Goal: Information Seeking & Learning: Learn about a topic

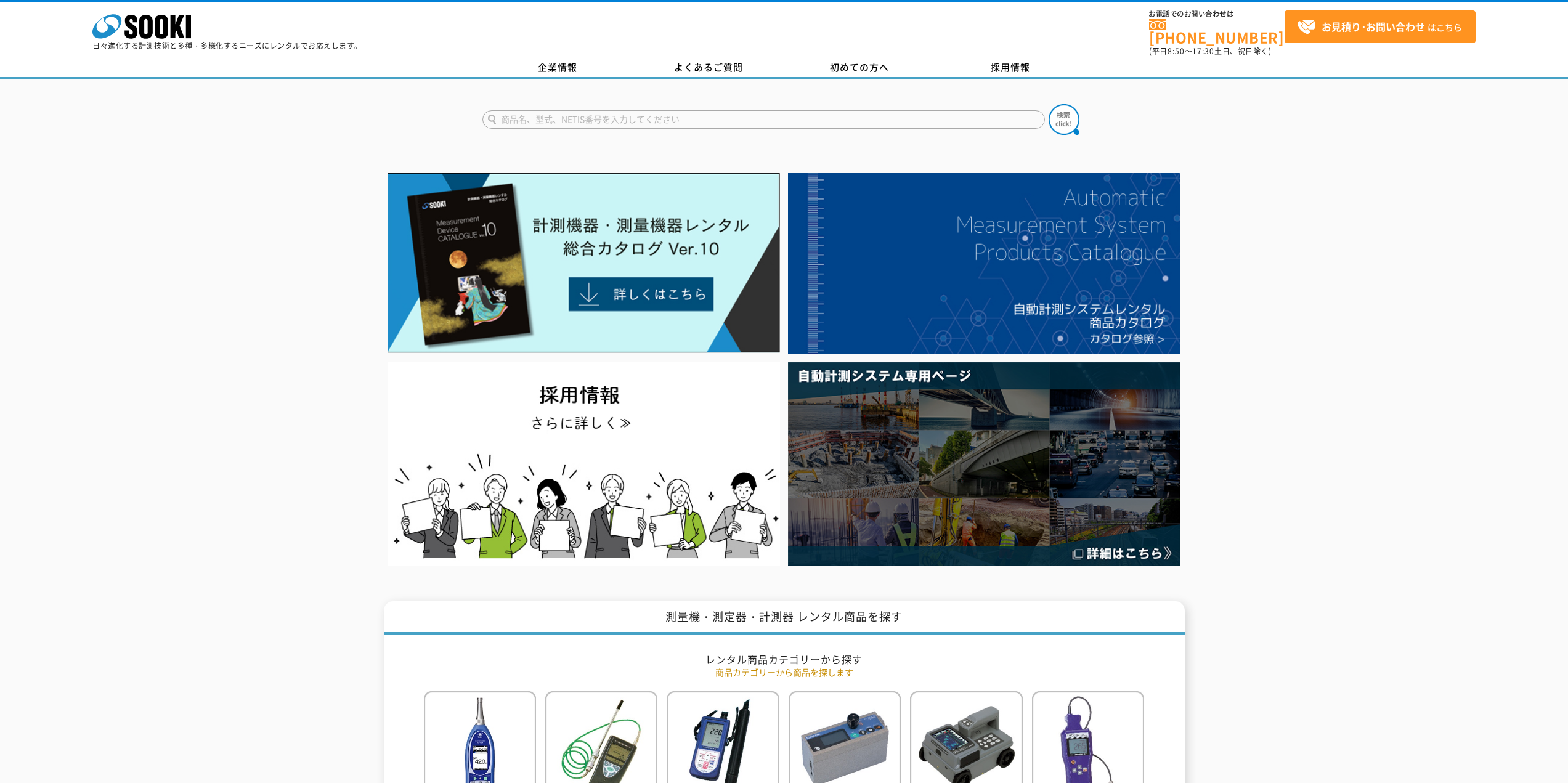
click at [637, 110] on input "text" at bounding box center [764, 119] width 562 height 19
click at [626, 110] on input "text" at bounding box center [764, 119] width 562 height 19
type input "商品名、型式、NETIS番号を入力してください"
click at [519, 104] on form "商品名、型式、NETIS番号を入力してください" at bounding box center [784, 122] width 603 height 35
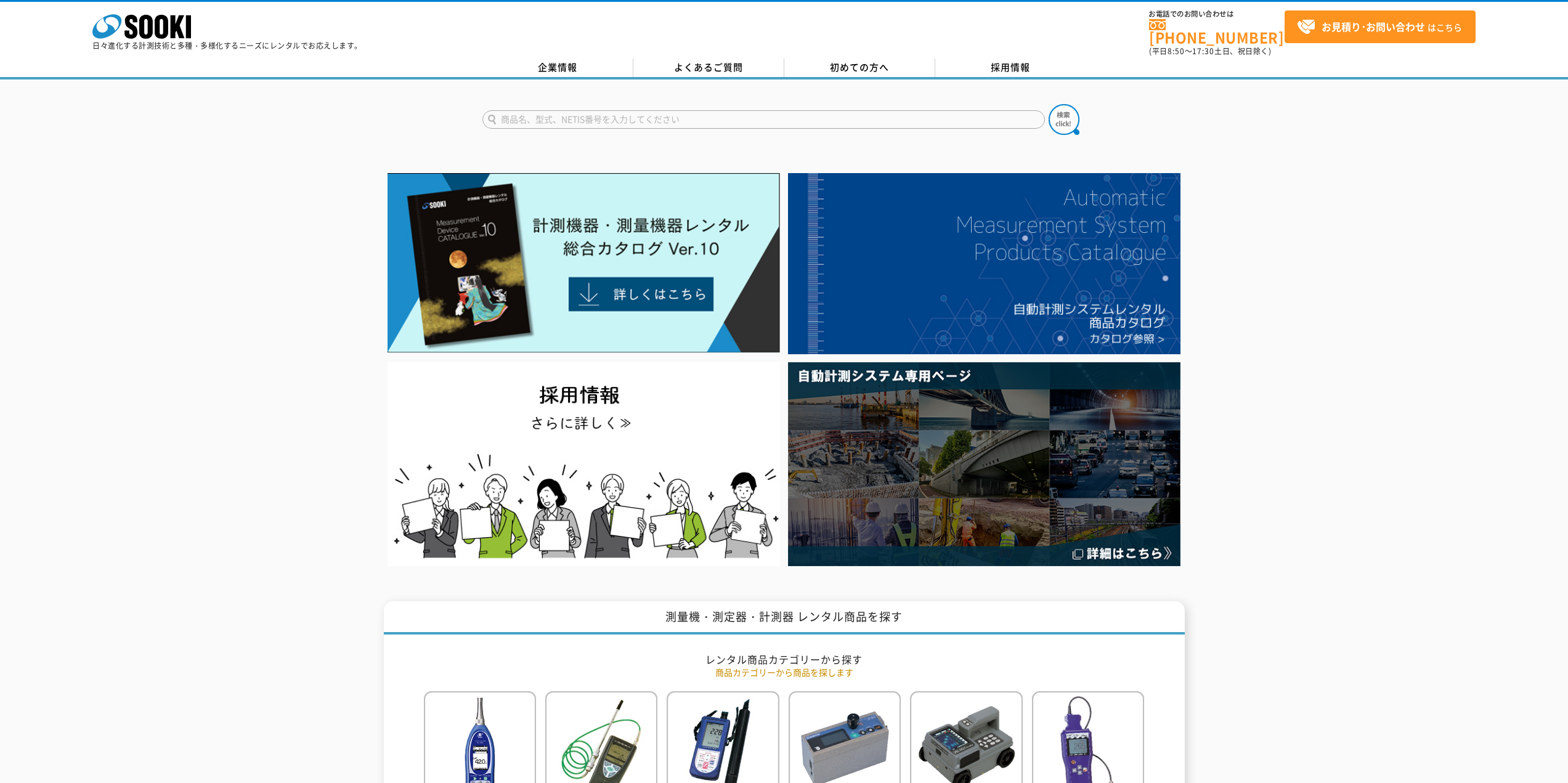
click at [525, 110] on input "text" at bounding box center [764, 119] width 562 height 19
click at [1049, 104] on button at bounding box center [1064, 119] width 31 height 31
drag, startPoint x: 538, startPoint y: 109, endPoint x: 442, endPoint y: 109, distance: 96.0
click at [442, 109] on div "LLP" at bounding box center [784, 109] width 1568 height 59
type input "荷重"
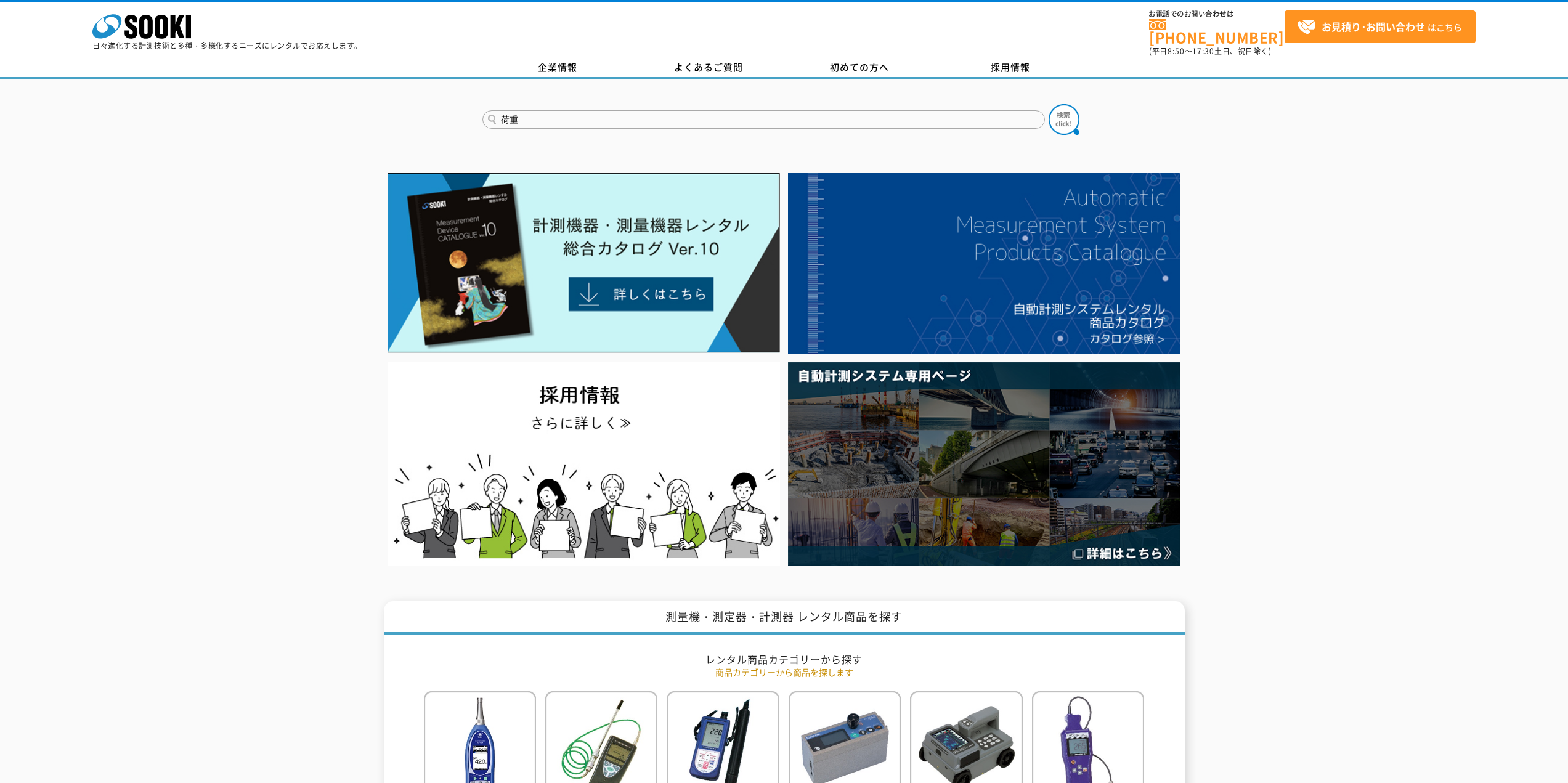
click at [1049, 104] on button at bounding box center [1064, 119] width 31 height 31
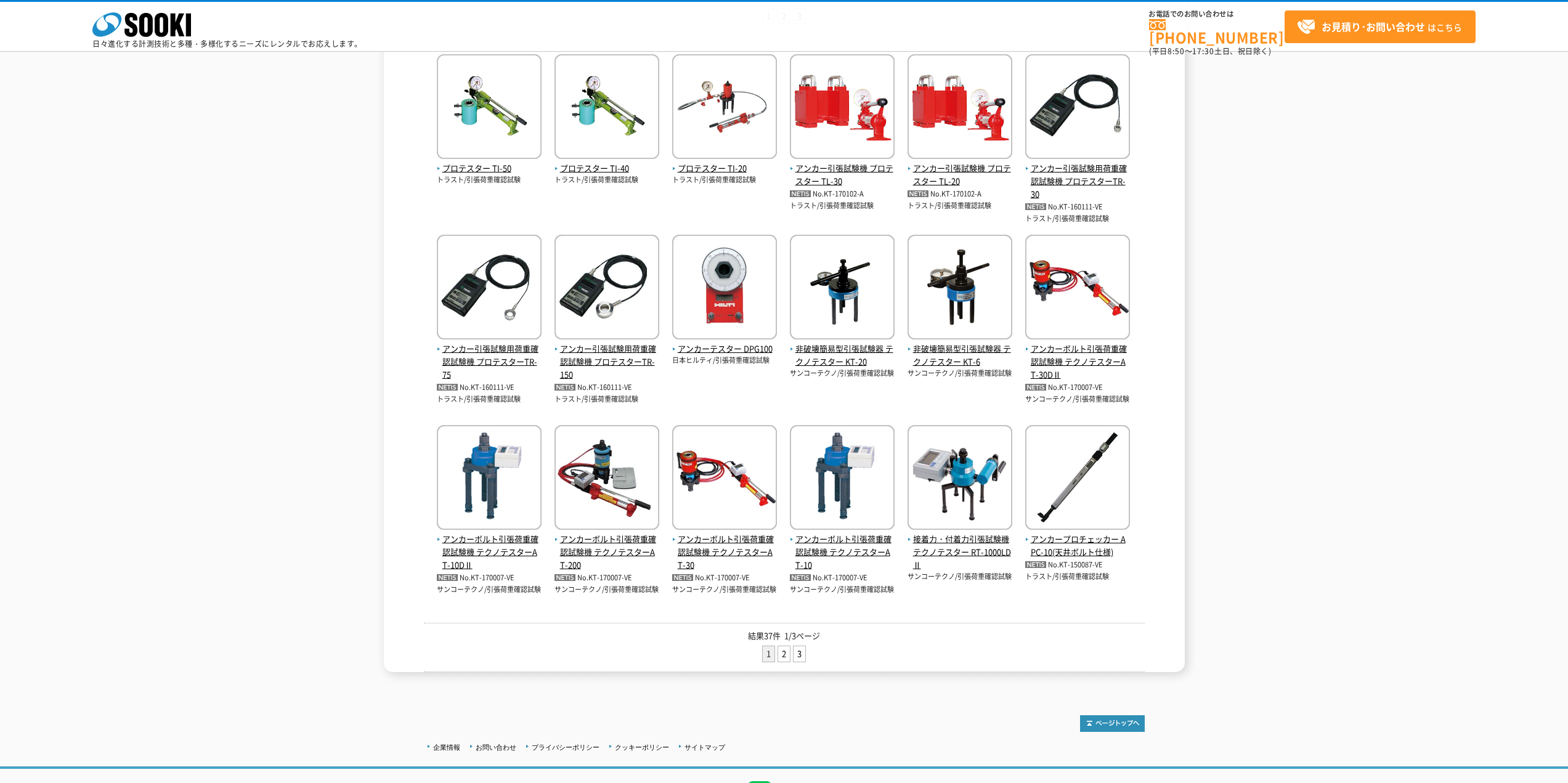
scroll to position [247, 0]
click at [783, 650] on link "2" at bounding box center [784, 653] width 12 height 15
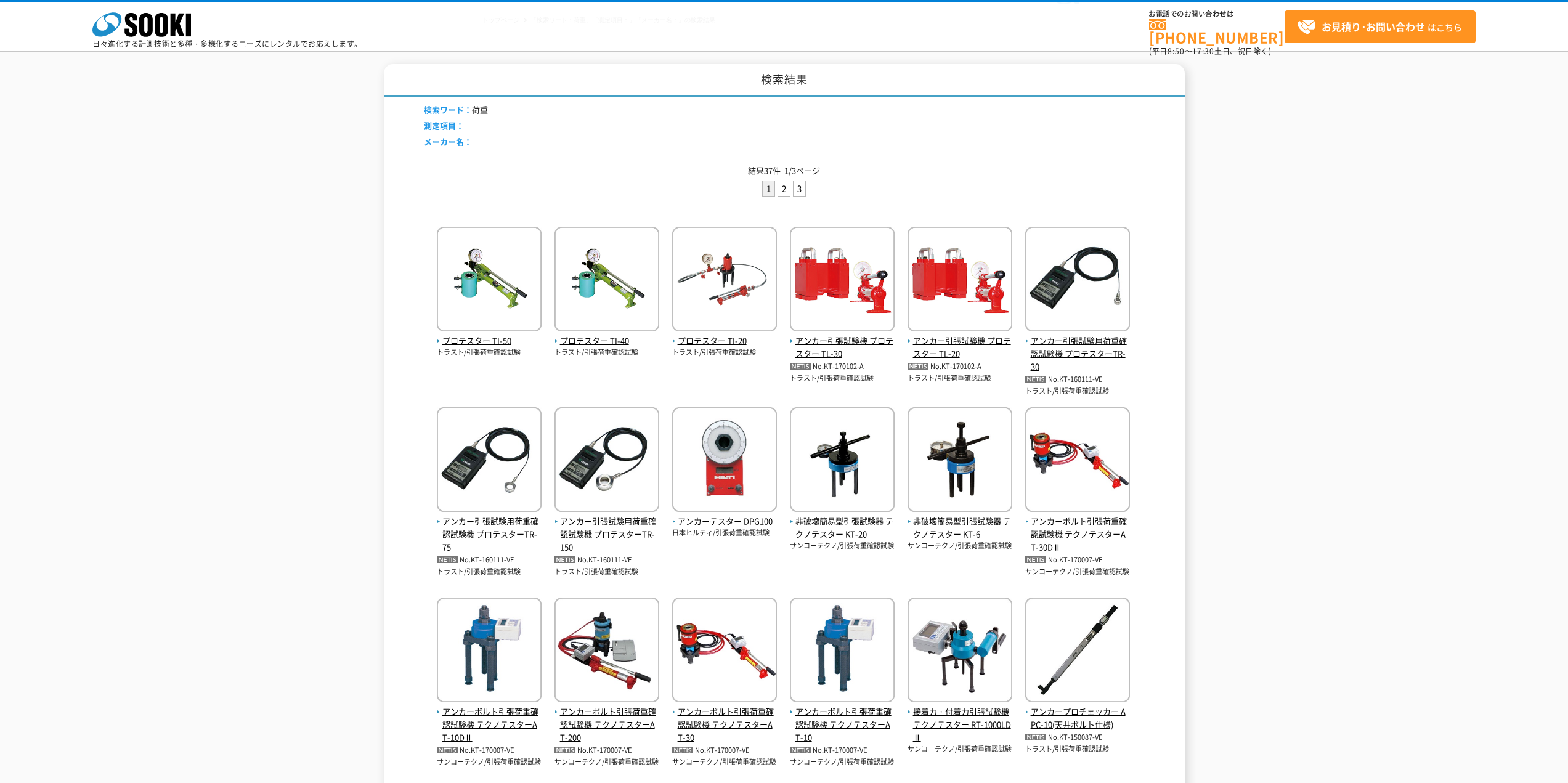
scroll to position [62, 0]
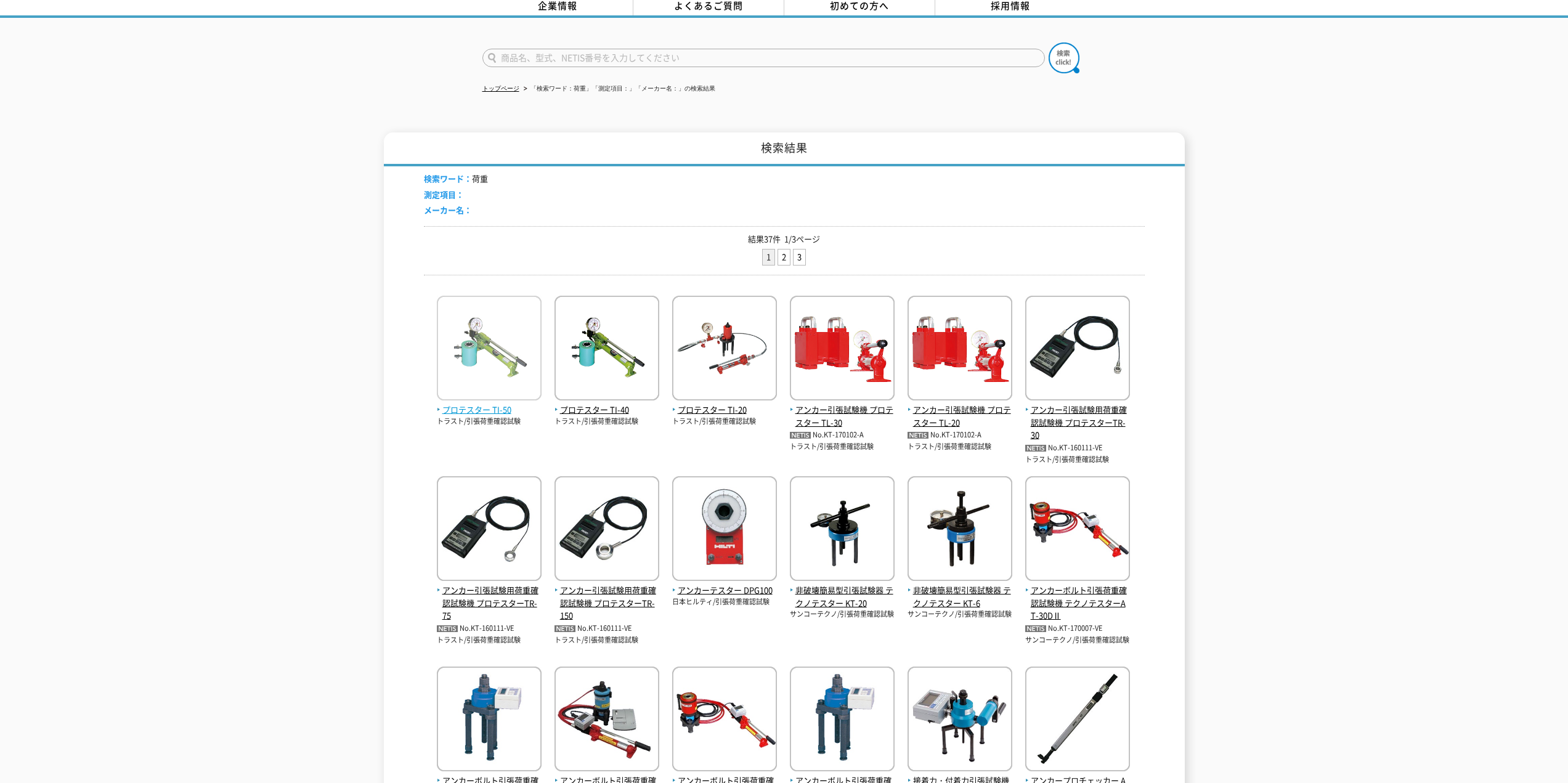
click at [481, 335] on img at bounding box center [489, 349] width 105 height 108
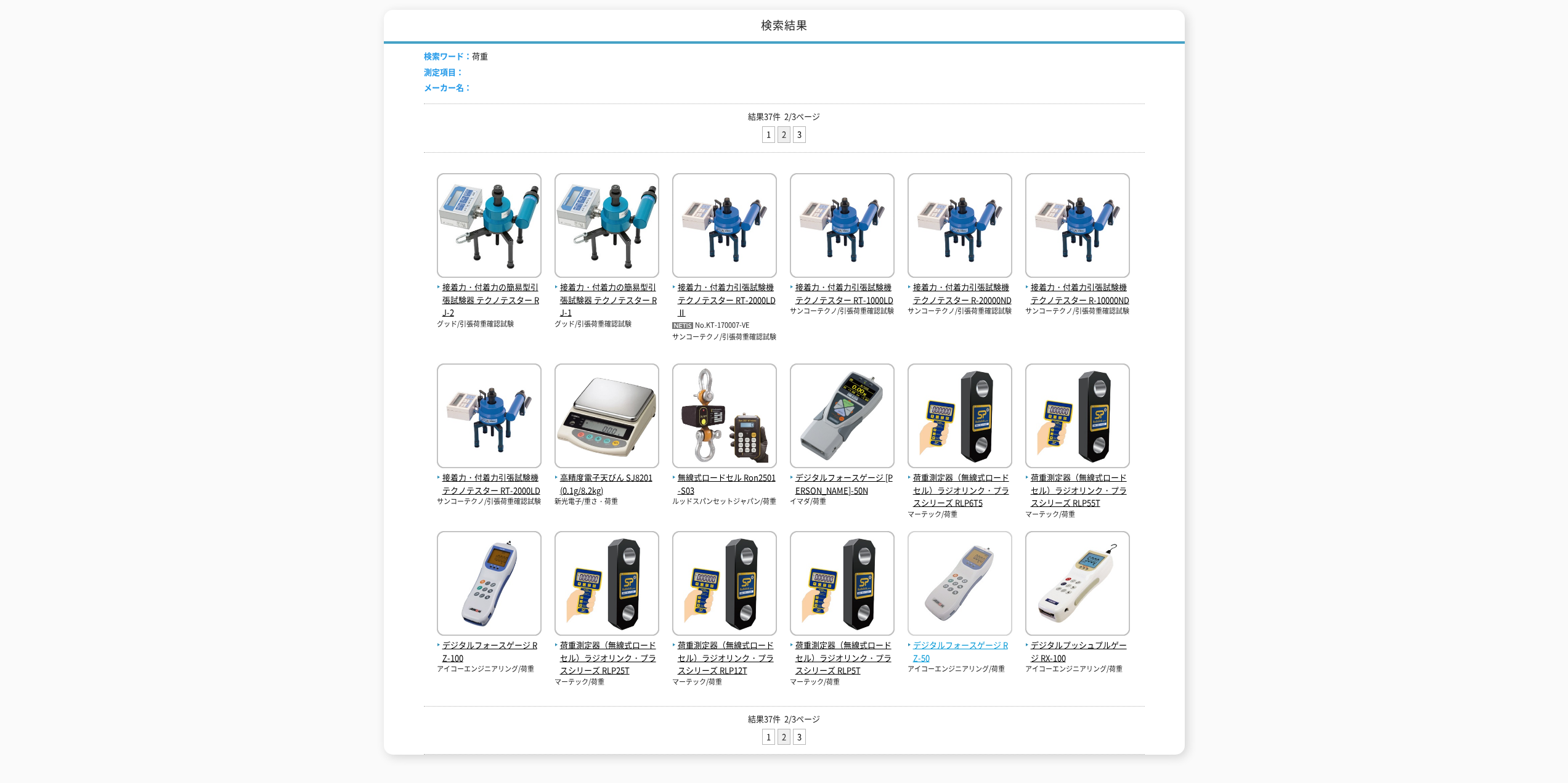
scroll to position [185, 0]
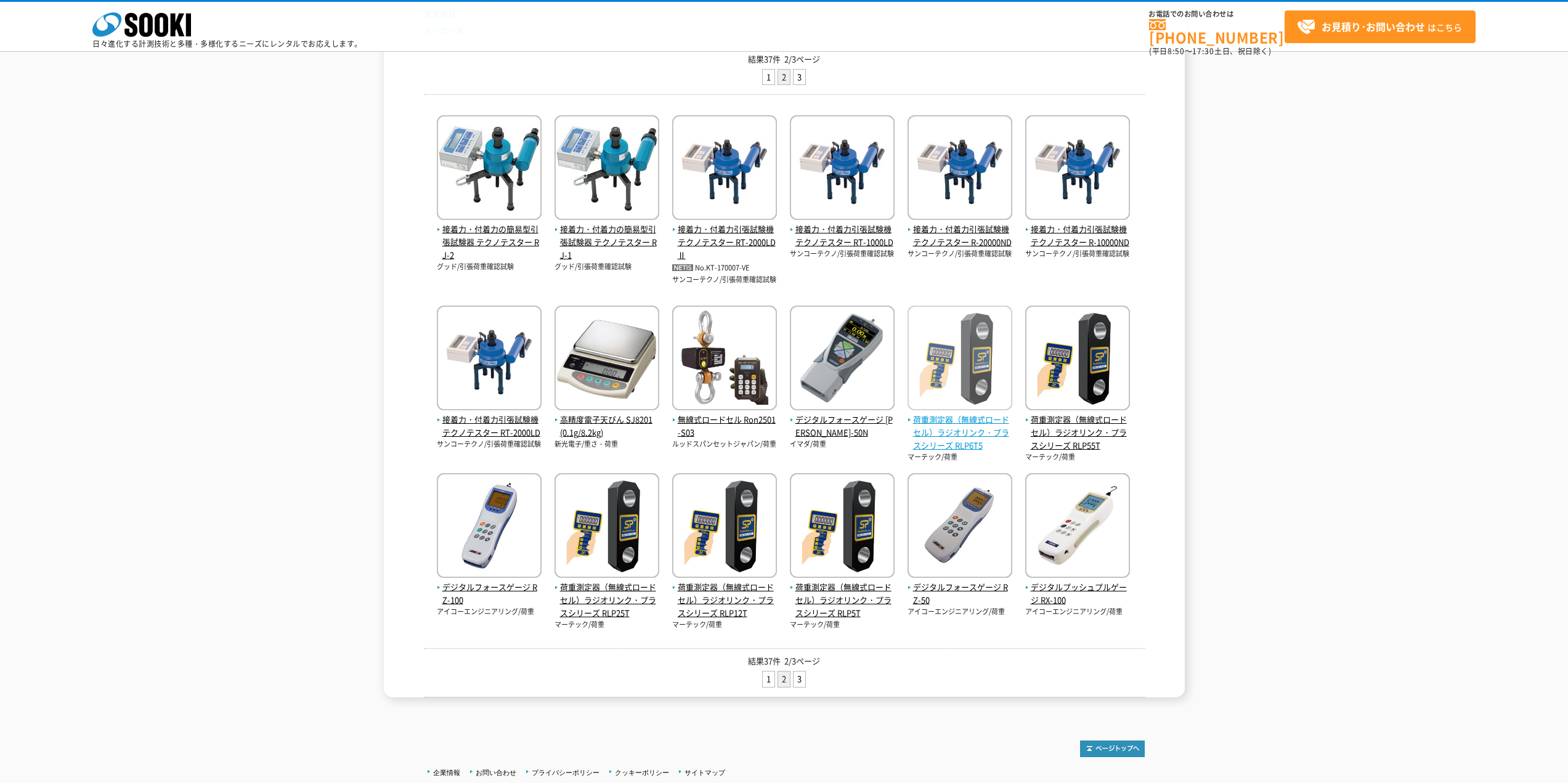
click at [978, 424] on span "荷重測定器（無線式ロードセル）ラジオリンク・プラスシリーズ RLP6T5" at bounding box center [960, 432] width 105 height 38
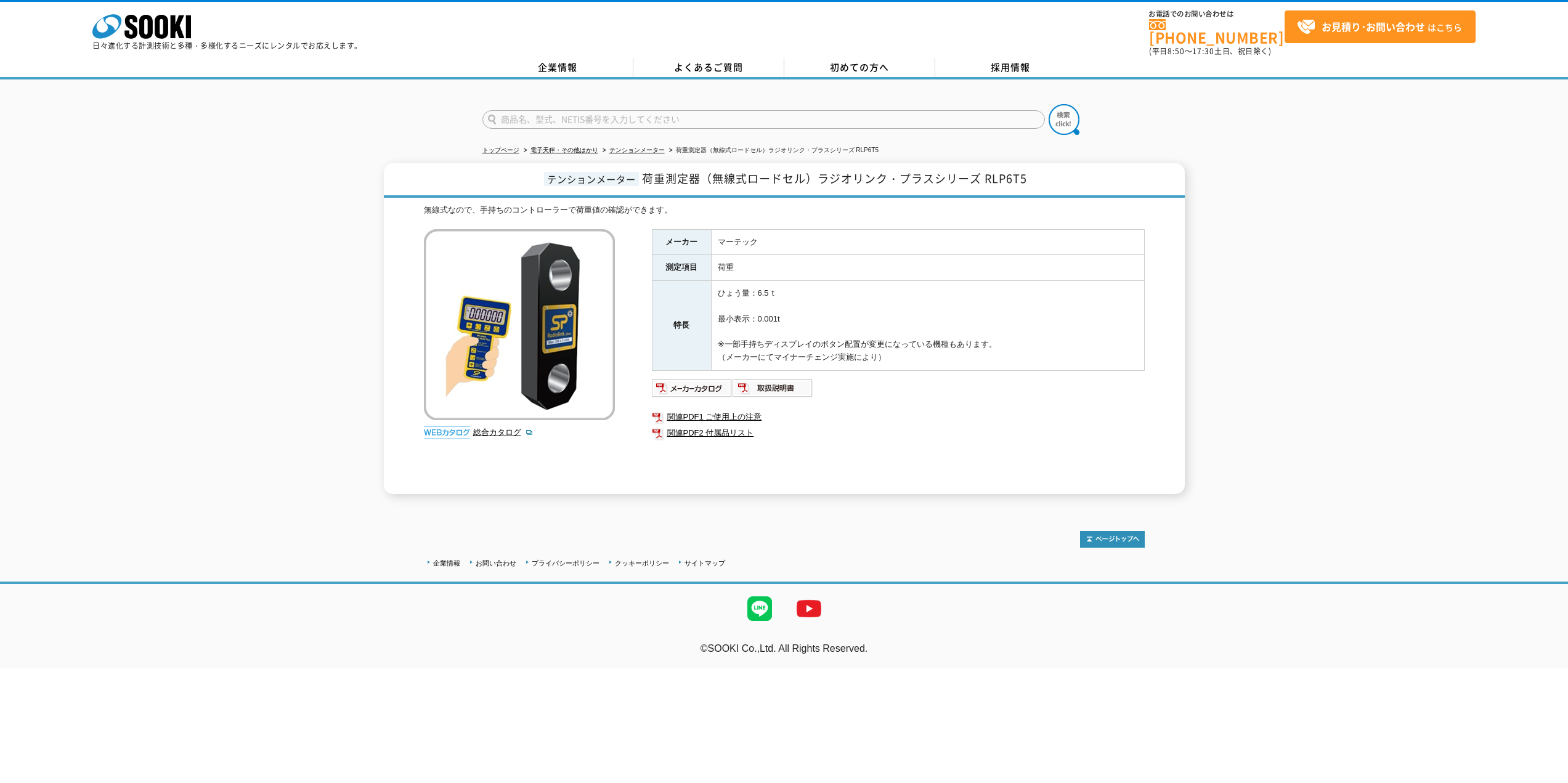
click at [922, 284] on td "ひょう量：6.5ｔ 最小表示：0.001t ※一部手持ちディスプレイのボタン配置が変更になっている機種もあります。 （メーカーにてマイナーチェンジ実施により）" at bounding box center [927, 326] width 433 height 90
click at [1062, 329] on td "ひょう量：6.5ｔ 最小表示：0.001t ※一部手持ちディスプレイのボタン配置が変更になっている機種もあります。 （メーカーにてマイナーチェンジ実施により）" at bounding box center [927, 326] width 433 height 90
click at [865, 403] on ul "関連PDF1 ご使用上の注意 関連PDF2 付属品リスト" at bounding box center [898, 425] width 493 height 45
click at [937, 281] on td "ひょう量：6.5ｔ 最小表示：0.001t ※一部手持ちディスプレイのボタン配置が変更になっている機種もあります。 （メーカーにてマイナーチェンジ実施により）" at bounding box center [927, 326] width 433 height 90
click at [1001, 240] on td "マーテック" at bounding box center [927, 242] width 433 height 26
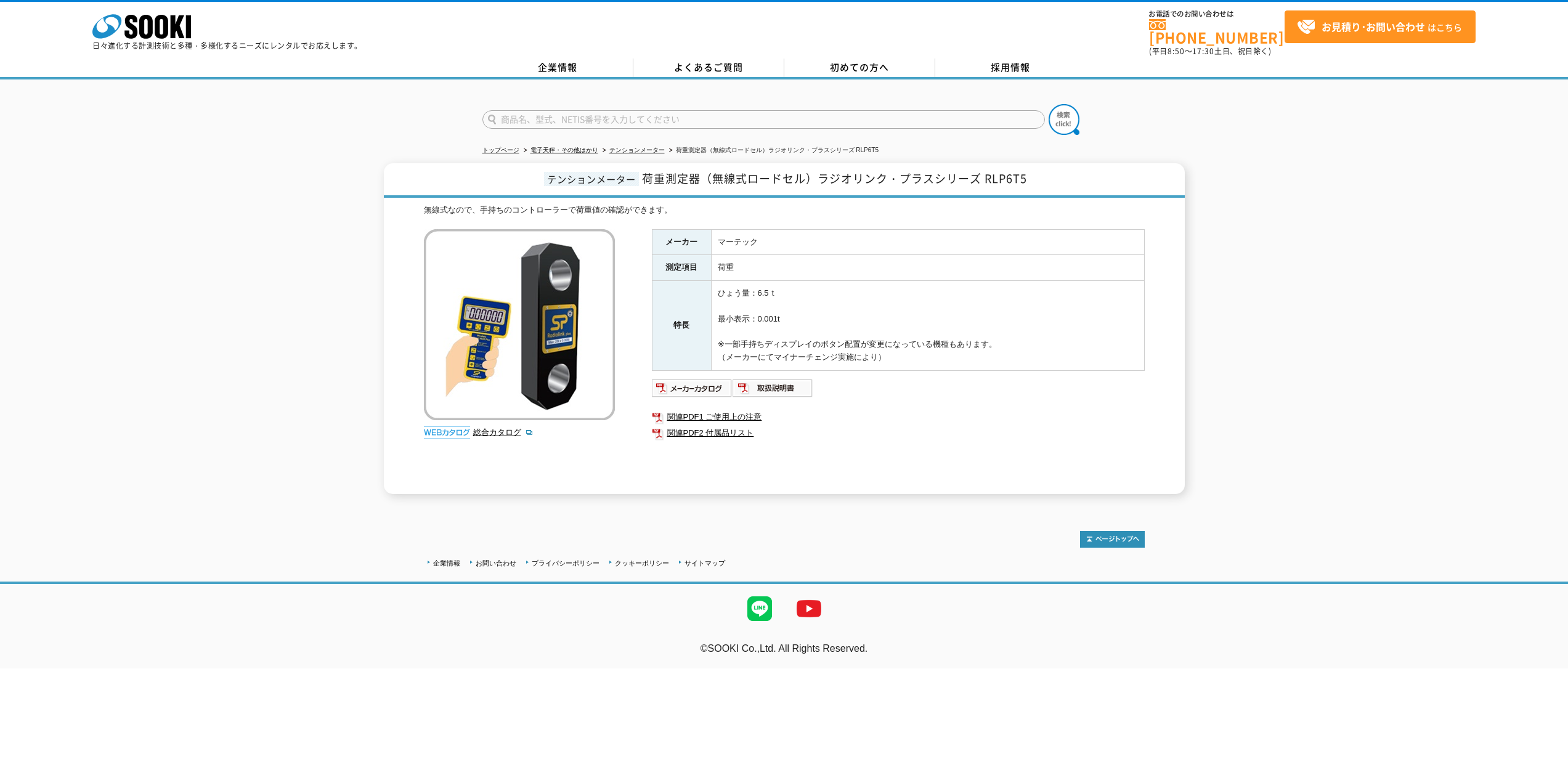
click at [1005, 229] on td "マーテック" at bounding box center [927, 242] width 433 height 26
click at [995, 203] on div "無線式なので、手持ちのコントローラーで荷重値の確認ができます。" at bounding box center [784, 210] width 721 height 13
click at [684, 114] on input "text" at bounding box center [764, 119] width 562 height 19
click at [639, 110] on input "text" at bounding box center [764, 119] width 562 height 19
type input "商品名、型式、NETIS番号を入力してください"
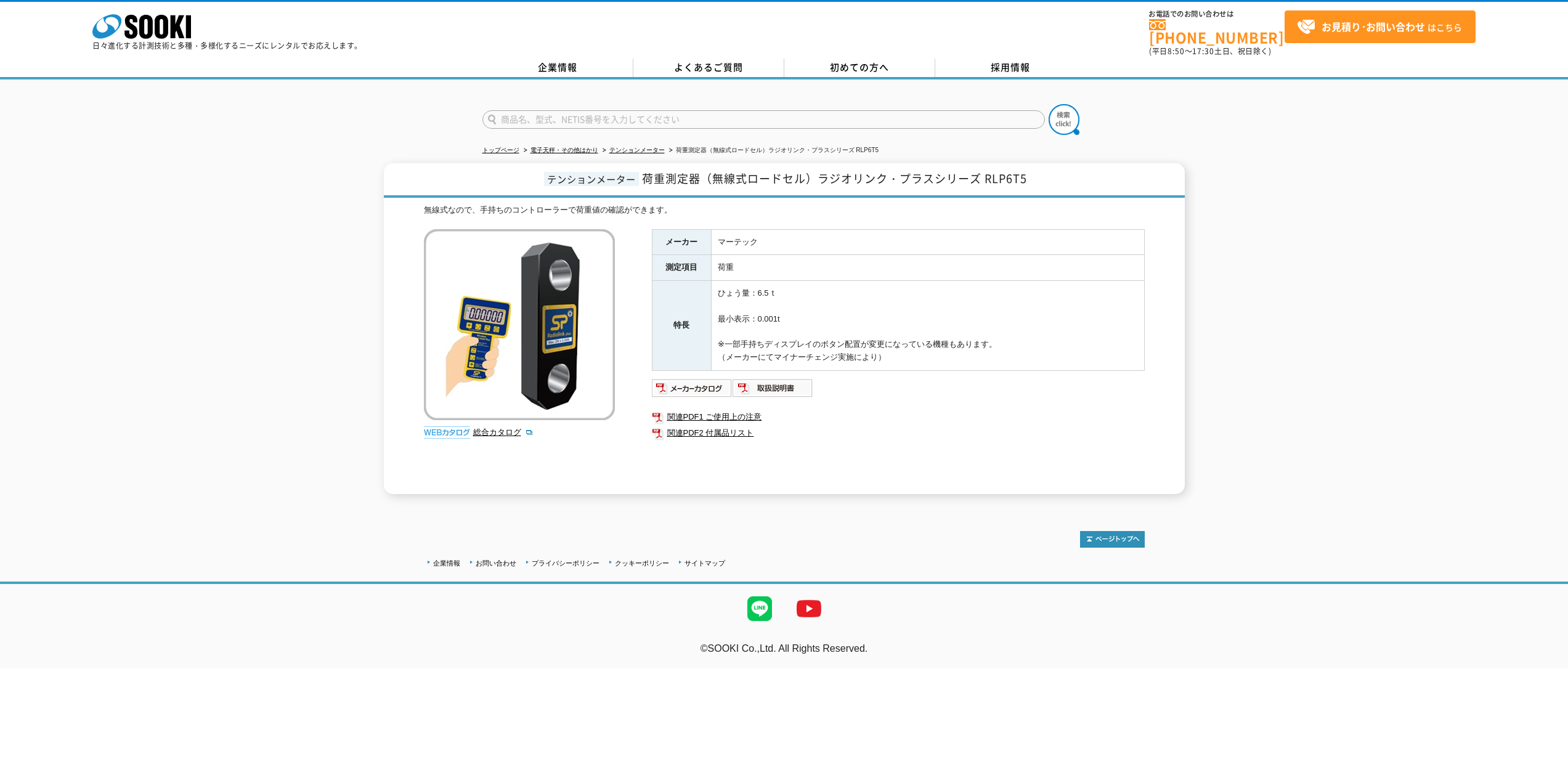
click at [396, 361] on div "テンションメーター 荷重測定器（無線式ロードセル）ラジオリンク・プラスシリーズ RLP6T5 無線式なので、手持ちのコントローラーで荷重値の確認ができます。 …" at bounding box center [784, 329] width 801 height 331
click at [1262, 262] on div "テンションメーター 荷重測定器（無線式ロードセル）ラジオリンク・プラスシリーズ RLP6T5 無線式なので、手持ちのコントローラーで荷重値の確認ができます。 …" at bounding box center [784, 329] width 1568 height 331
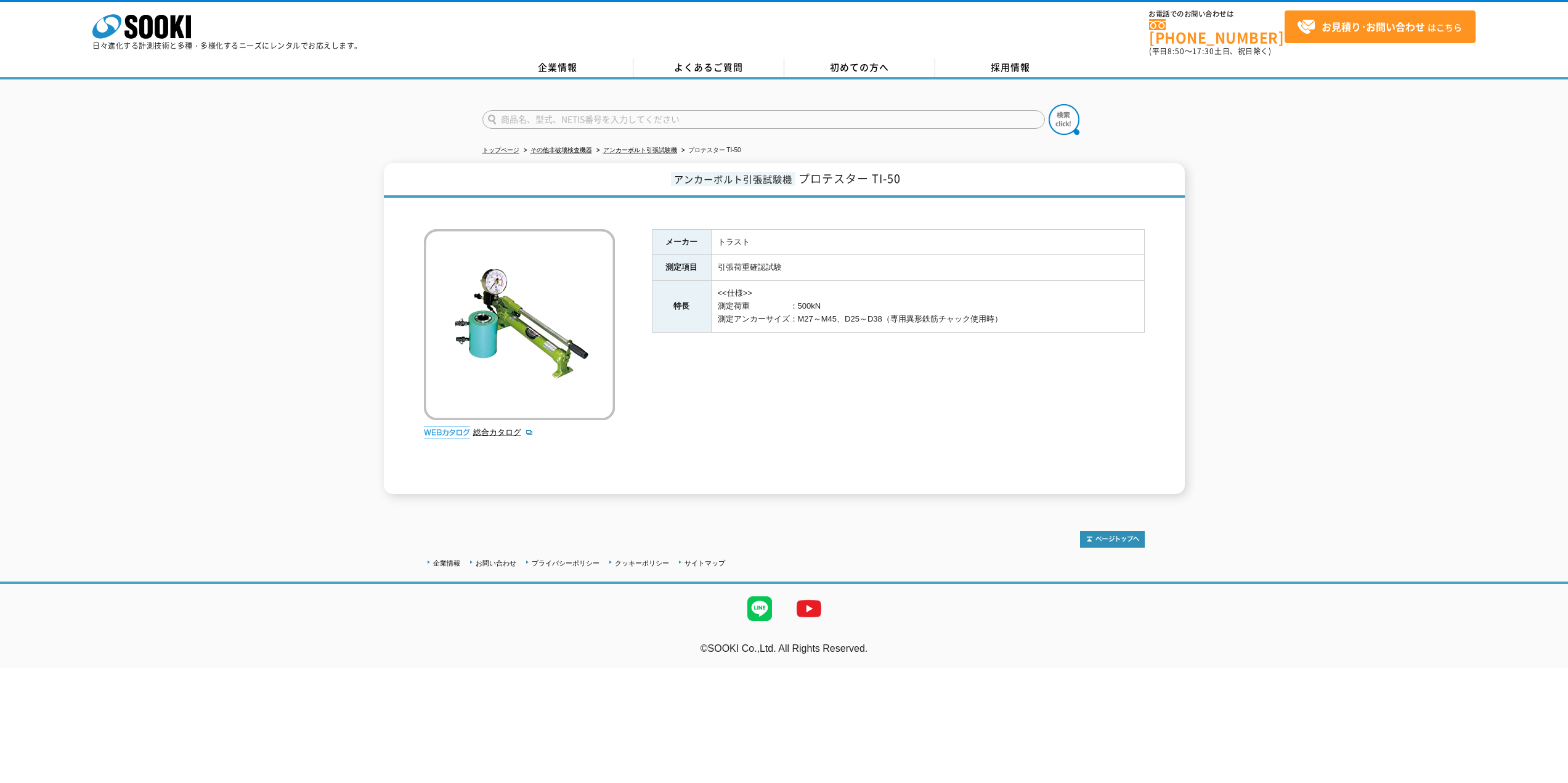
click at [547, 336] on img at bounding box center [519, 324] width 191 height 191
click at [495, 314] on img at bounding box center [519, 324] width 191 height 191
click at [511, 429] on link "総合カタログ" at bounding box center [503, 431] width 60 height 9
